Goal: Transaction & Acquisition: Purchase product/service

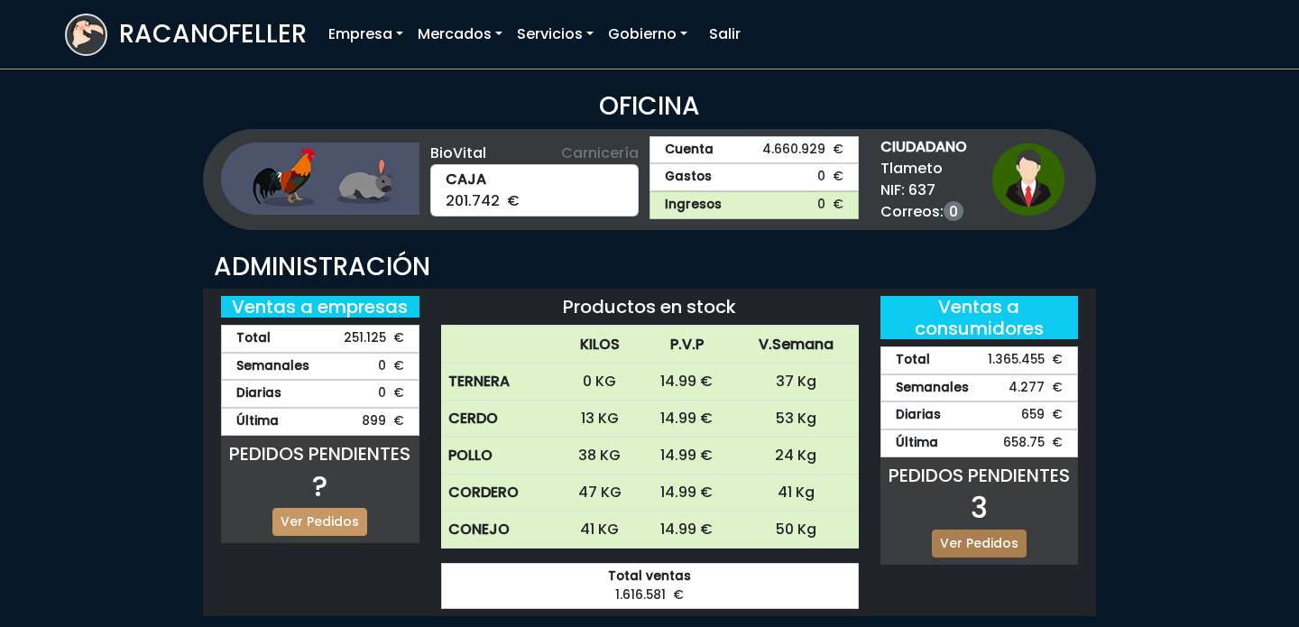
click at [975, 529] on link "Ver Pedidos" at bounding box center [979, 543] width 95 height 28
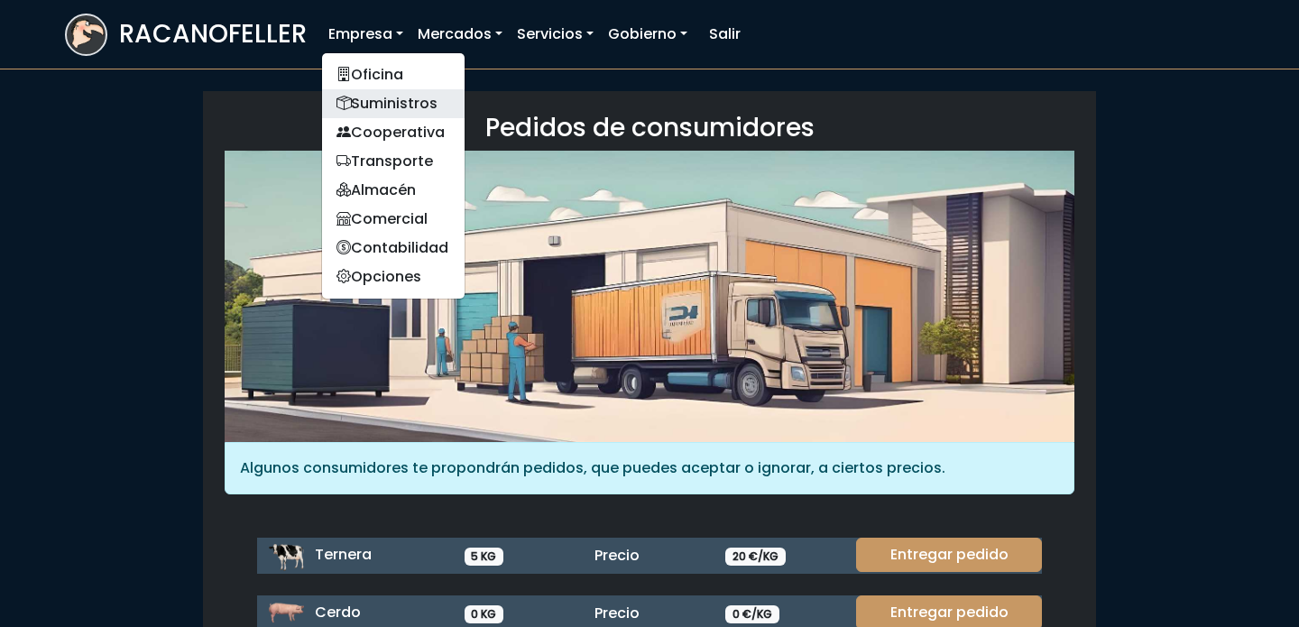
click at [401, 103] on link "Suministros" at bounding box center [393, 103] width 143 height 29
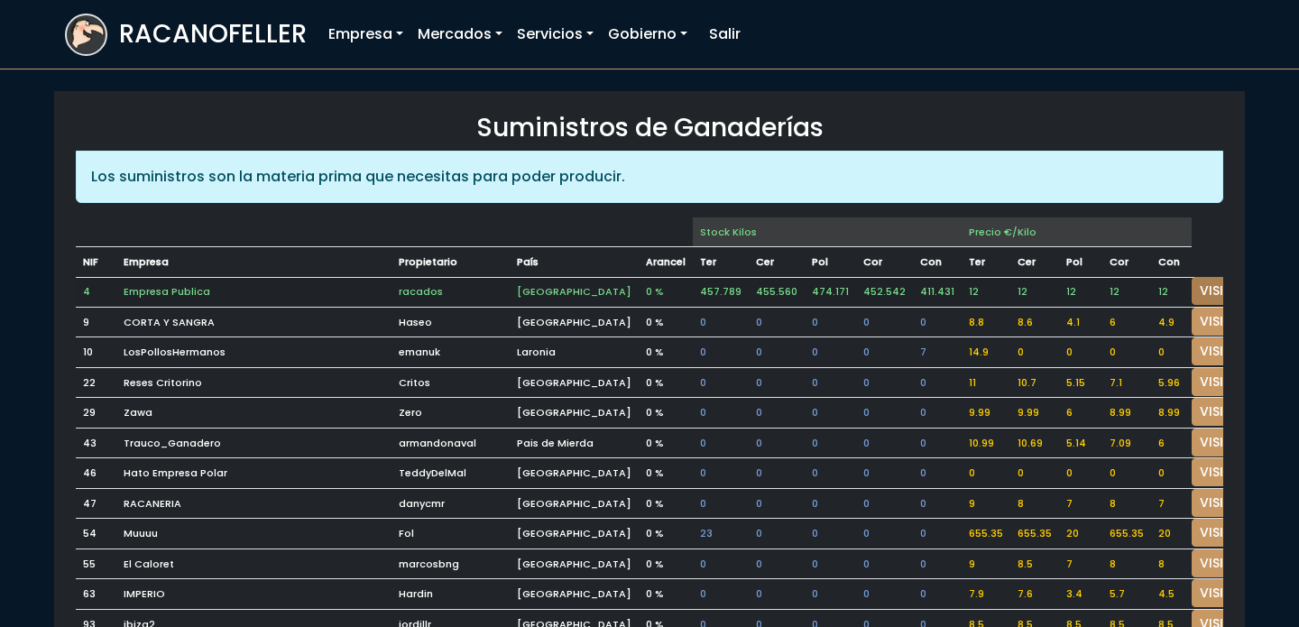
click at [1191, 293] on link "VISITAR" at bounding box center [1223, 291] width 65 height 28
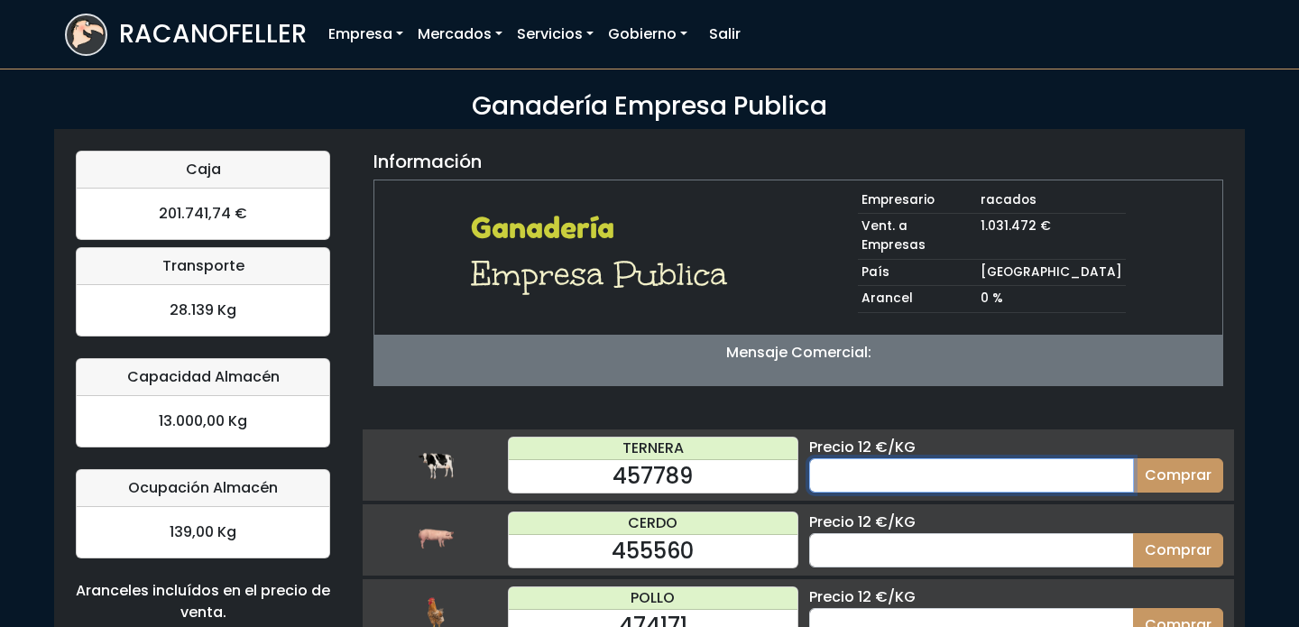
click at [1026, 458] on input "number" at bounding box center [971, 475] width 325 height 34
type input "60"
click at [1133, 458] on button "Comprar" at bounding box center [1178, 475] width 90 height 34
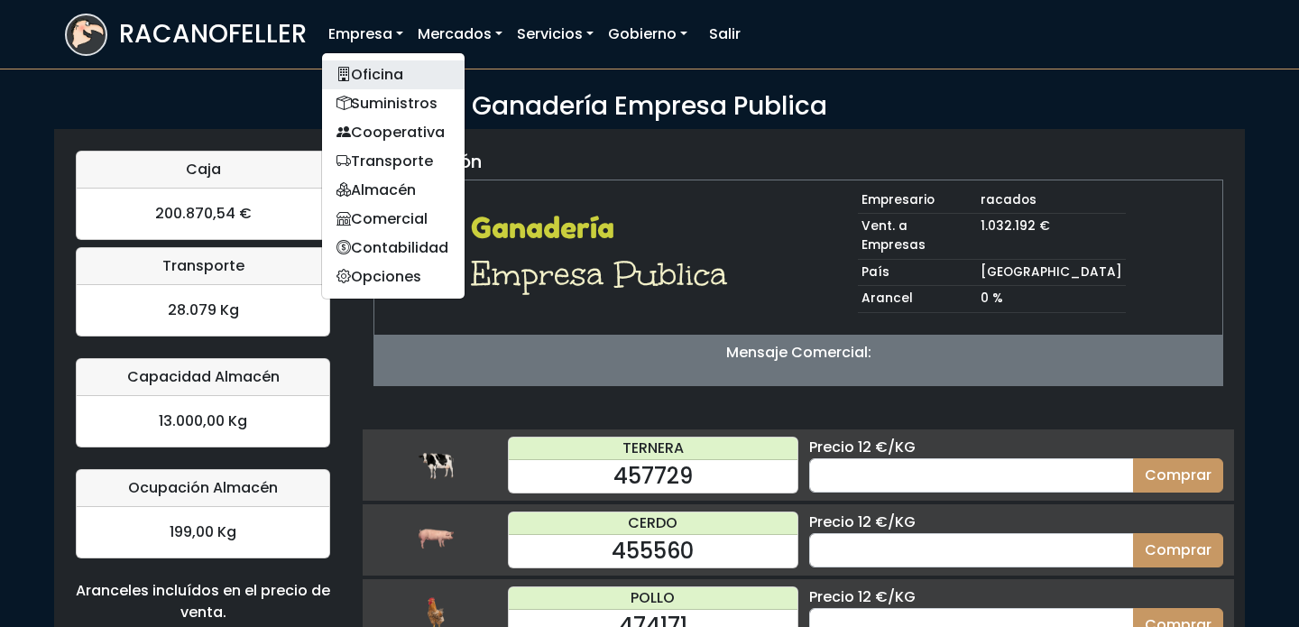
click at [403, 78] on link "Oficina" at bounding box center [393, 74] width 143 height 29
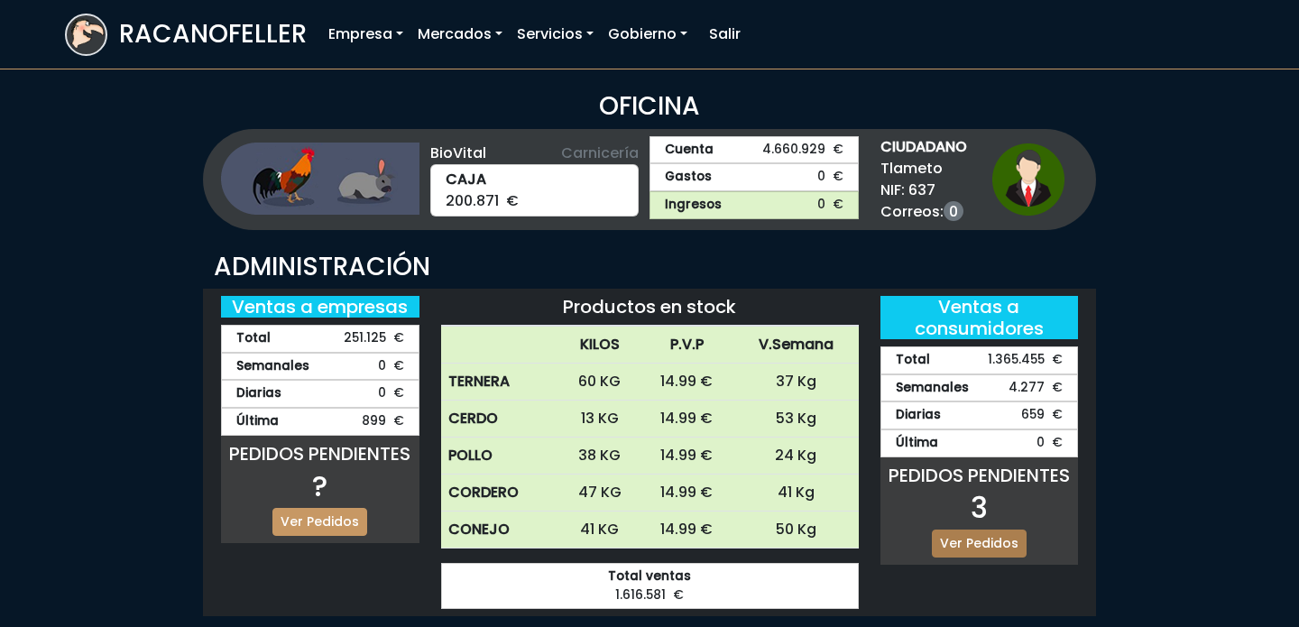
click at [994, 541] on link "Ver Pedidos" at bounding box center [979, 543] width 95 height 28
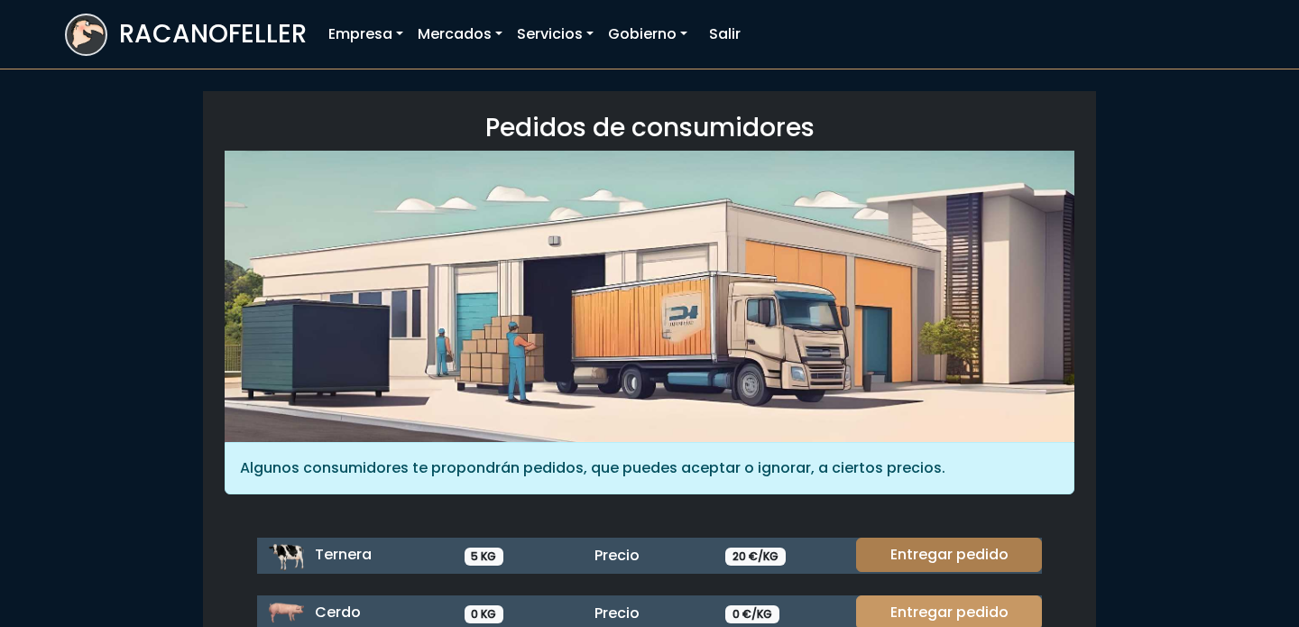
click at [1002, 563] on link "Entregar pedido" at bounding box center [949, 555] width 186 height 34
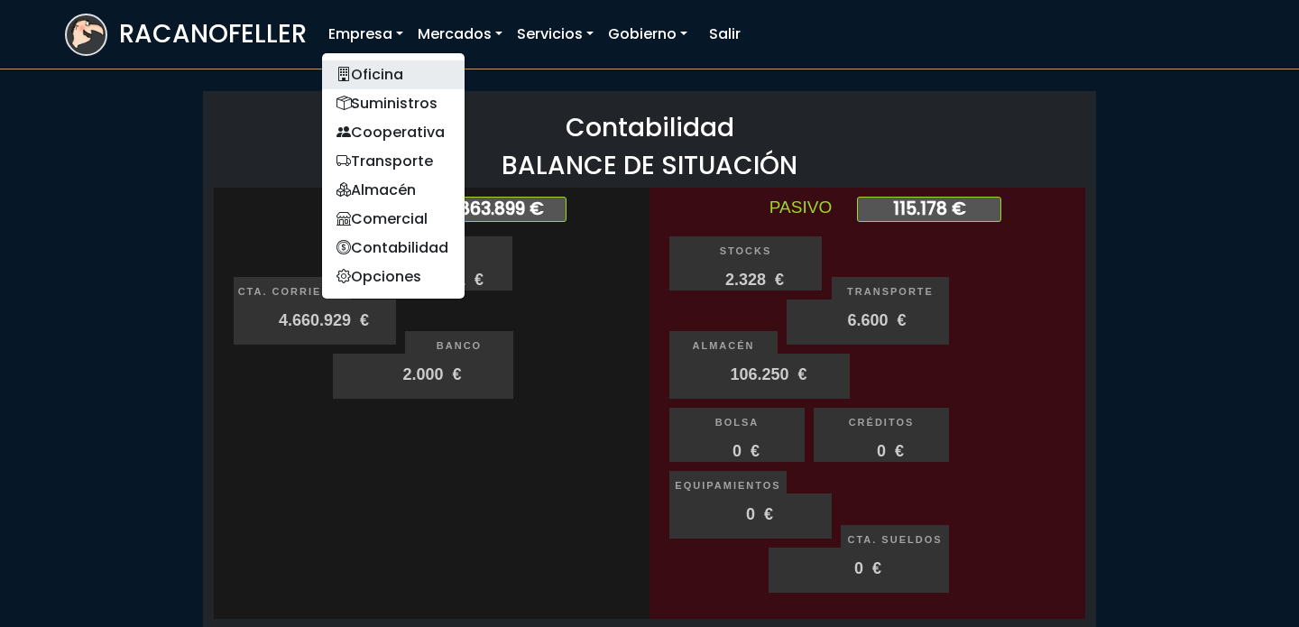
click at [381, 75] on link "Oficina" at bounding box center [393, 74] width 143 height 29
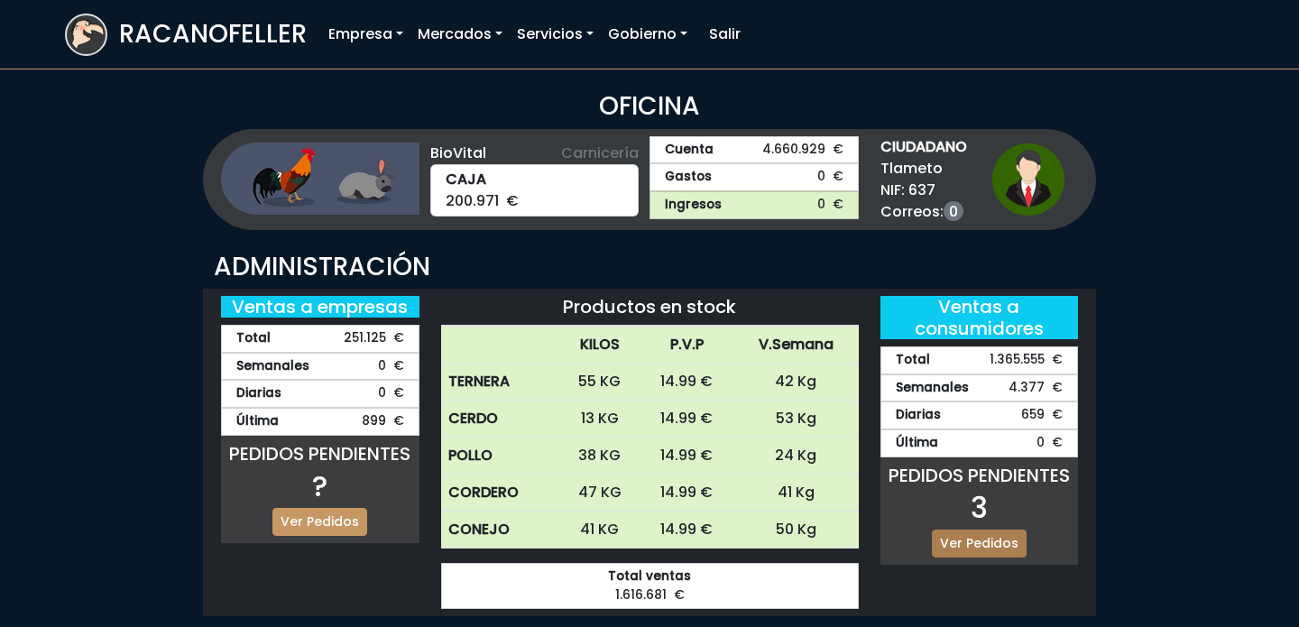
click at [983, 539] on link "Ver Pedidos" at bounding box center [979, 543] width 95 height 28
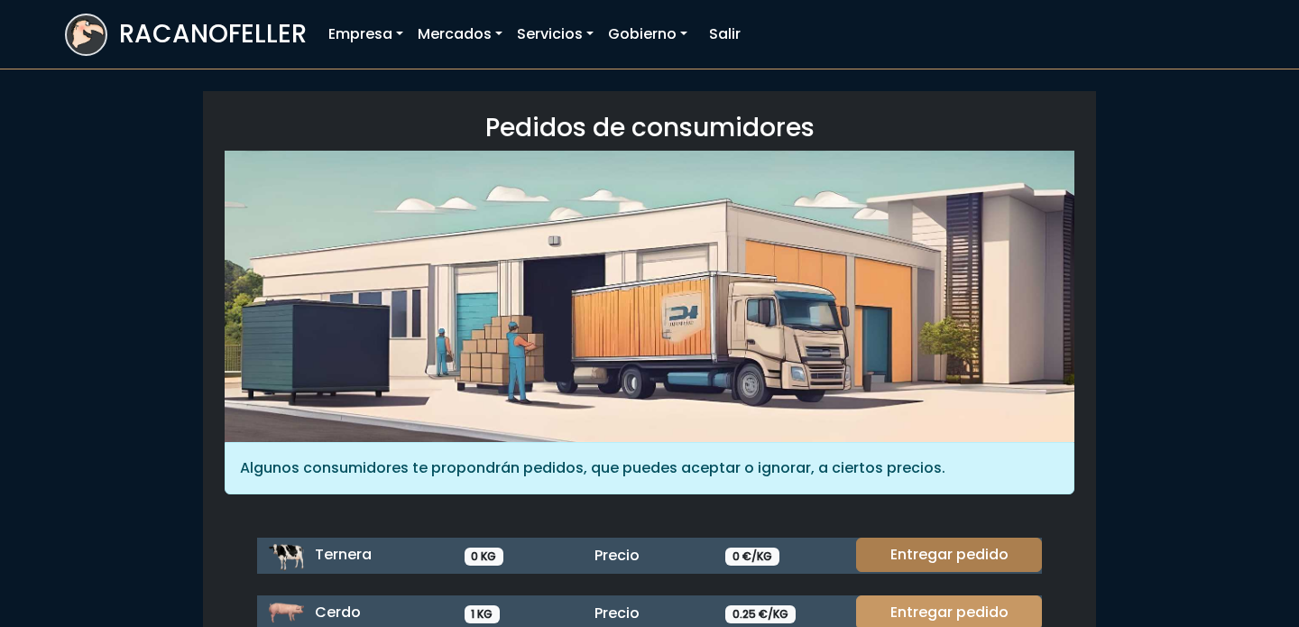
click at [953, 558] on link "Entregar pedido" at bounding box center [949, 555] width 186 height 34
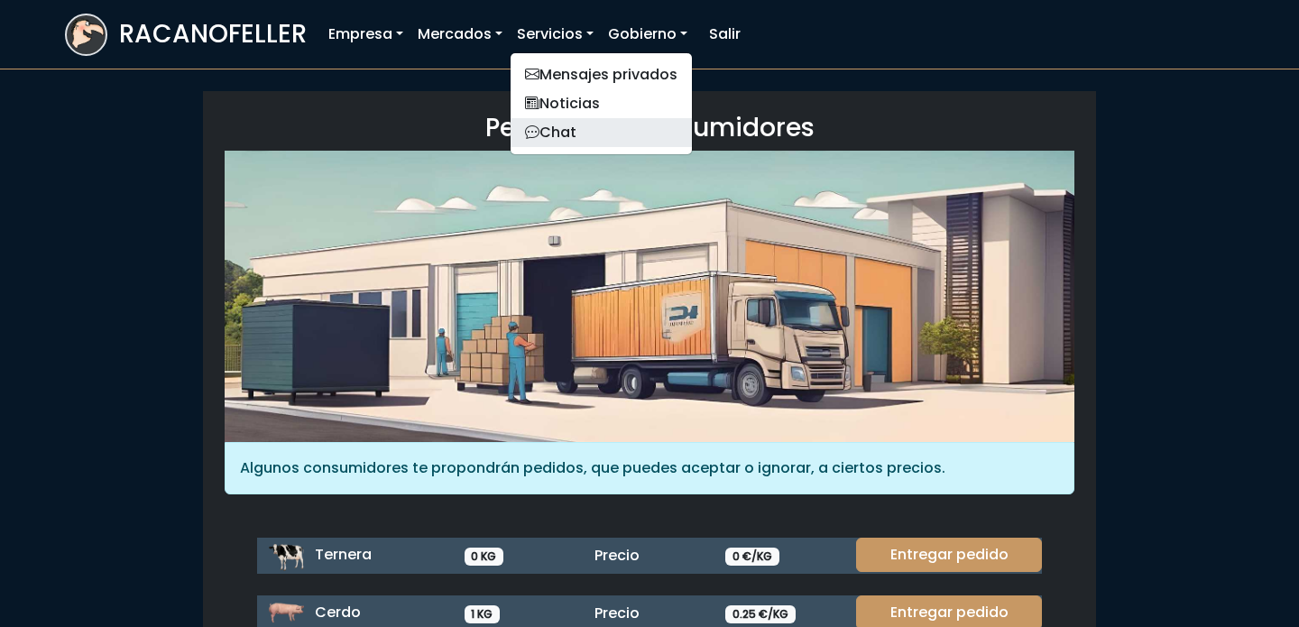
click at [553, 135] on link "Chat" at bounding box center [600, 132] width 181 height 29
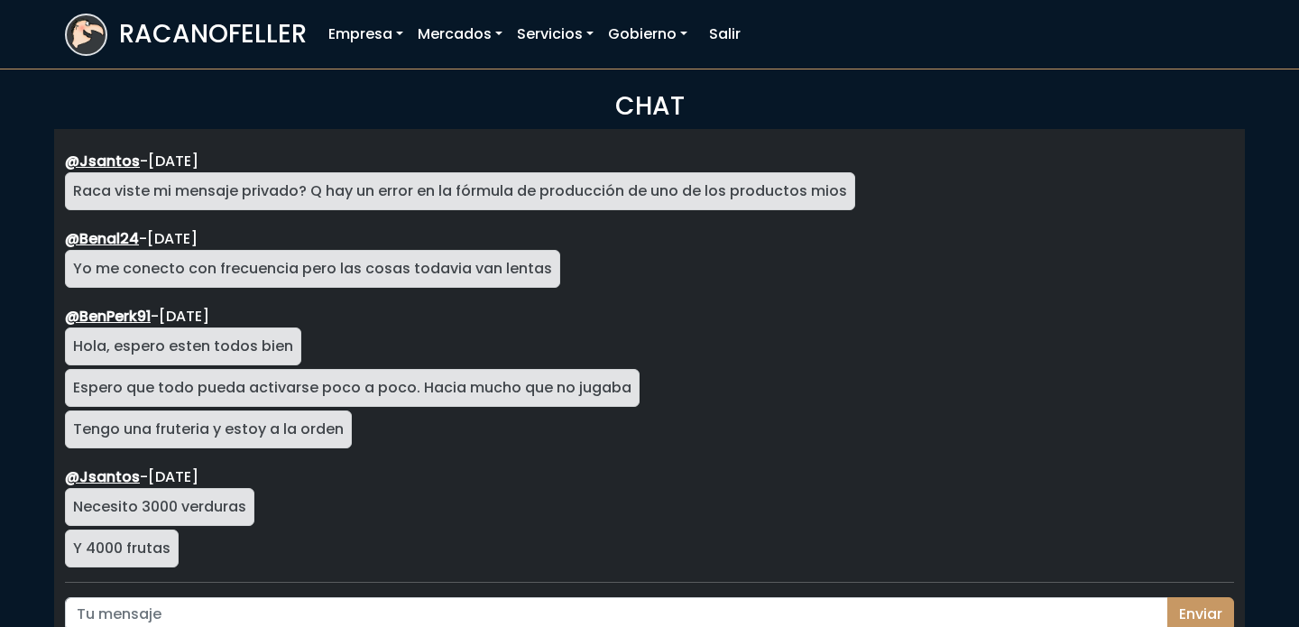
scroll to position [3006, 0]
